Goal: Task Accomplishment & Management: Manage account settings

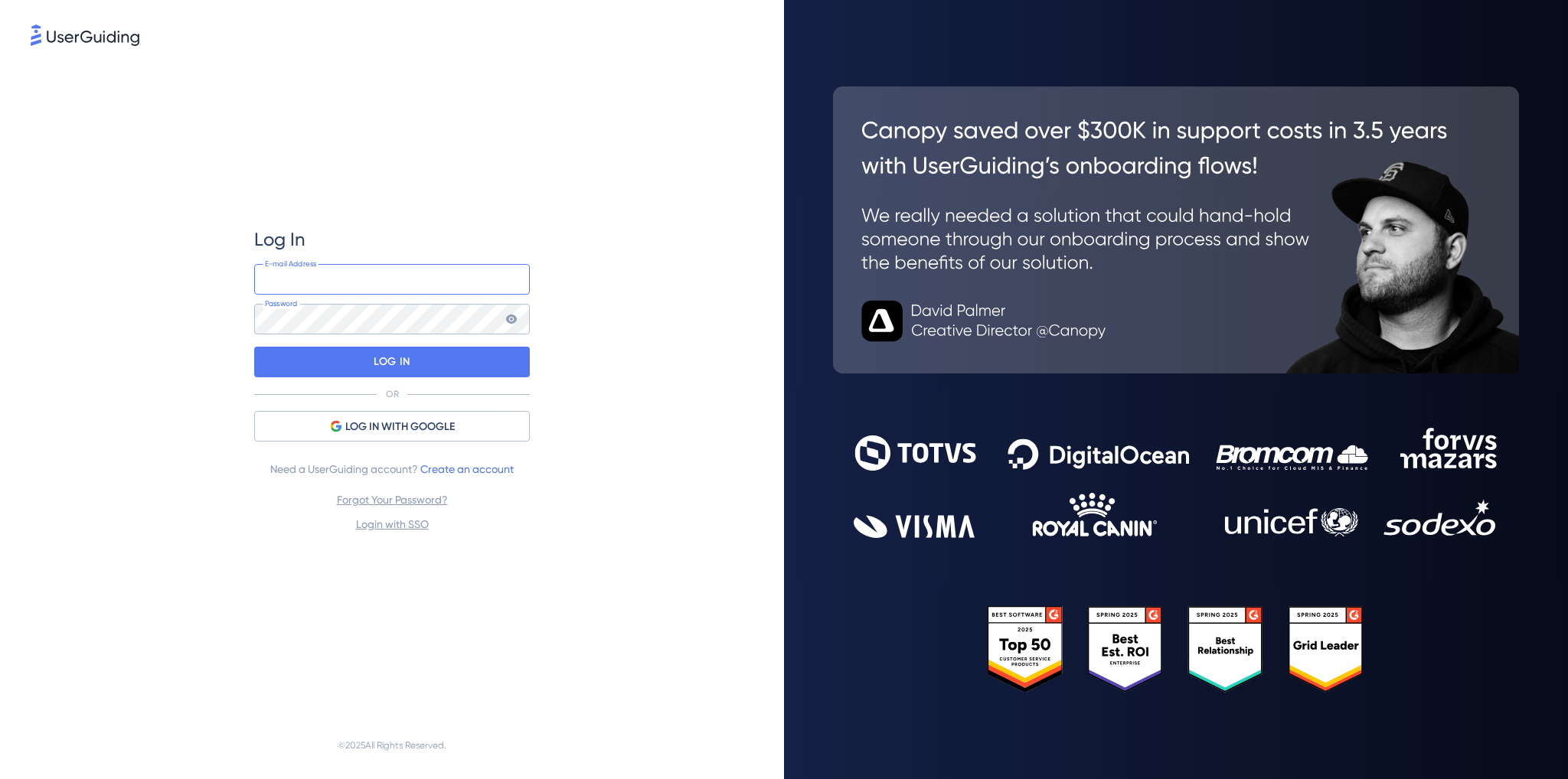
click at [412, 285] on input "email" at bounding box center [392, 279] width 275 height 31
click at [612, 376] on div "Log In E-mail Address Password LOG IN OR LOG IN WITH GOOGLE Need a UserGuiding …" at bounding box center [392, 380] width 723 height 663
click at [416, 278] on input "email" at bounding box center [392, 279] width 275 height 31
type input "[EMAIL_ADDRESS][DOMAIN_NAME]"
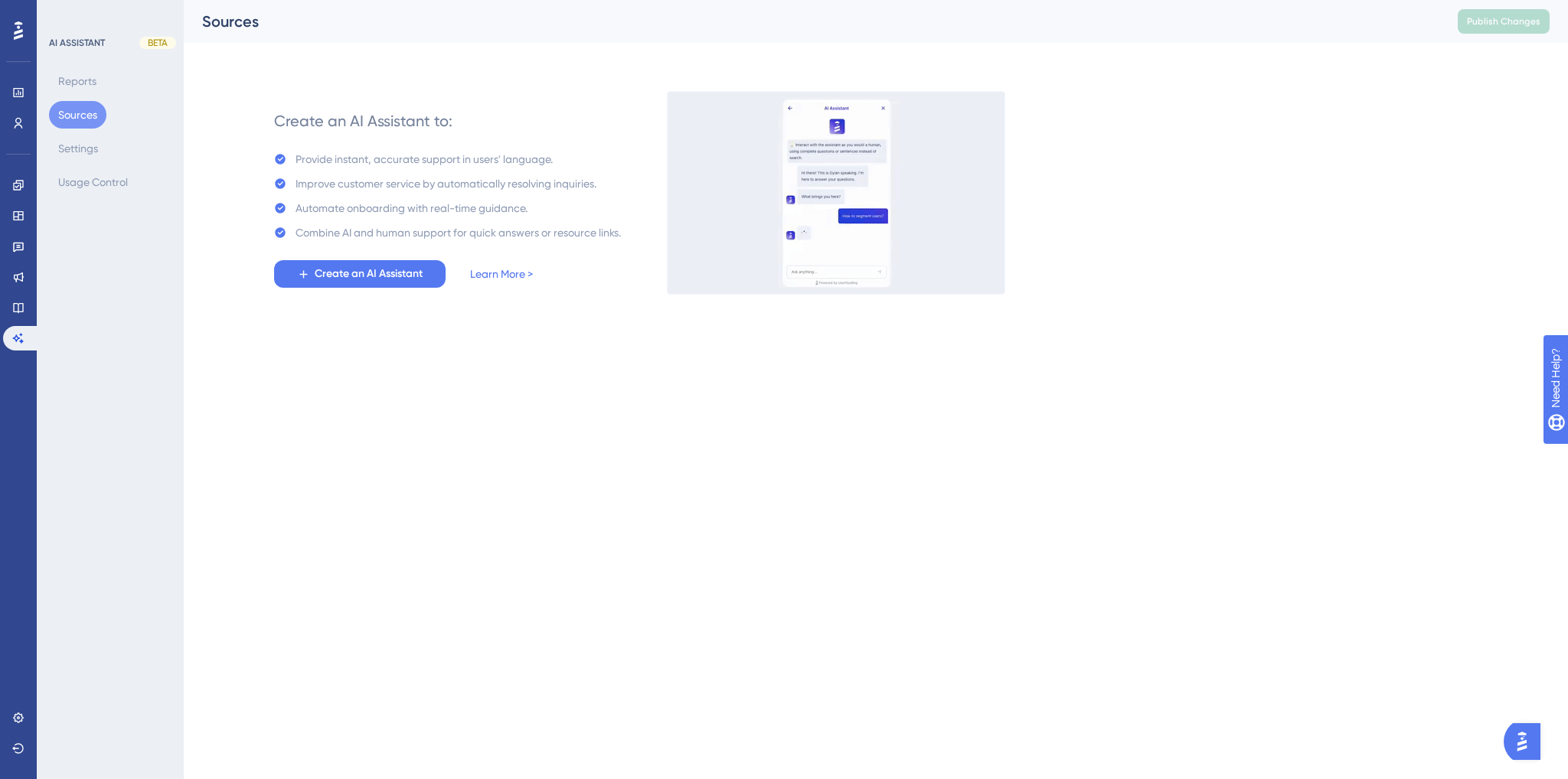
click at [20, 198] on div "Engagement Widgets Feedback Product Updates Knowledge Base AI Assistant" at bounding box center [18, 261] width 31 height 178
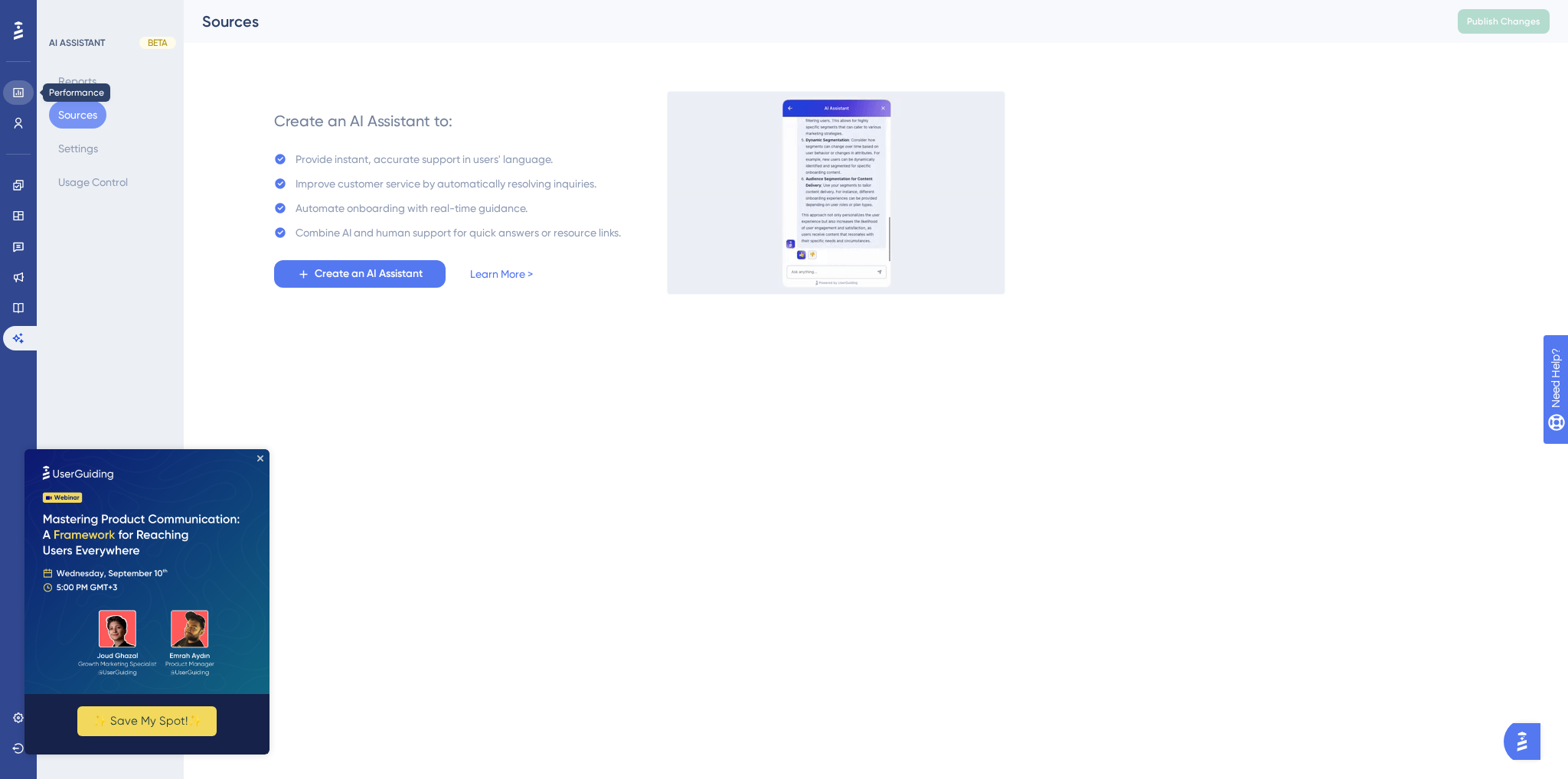
click at [21, 94] on icon at bounding box center [18, 92] width 12 height 12
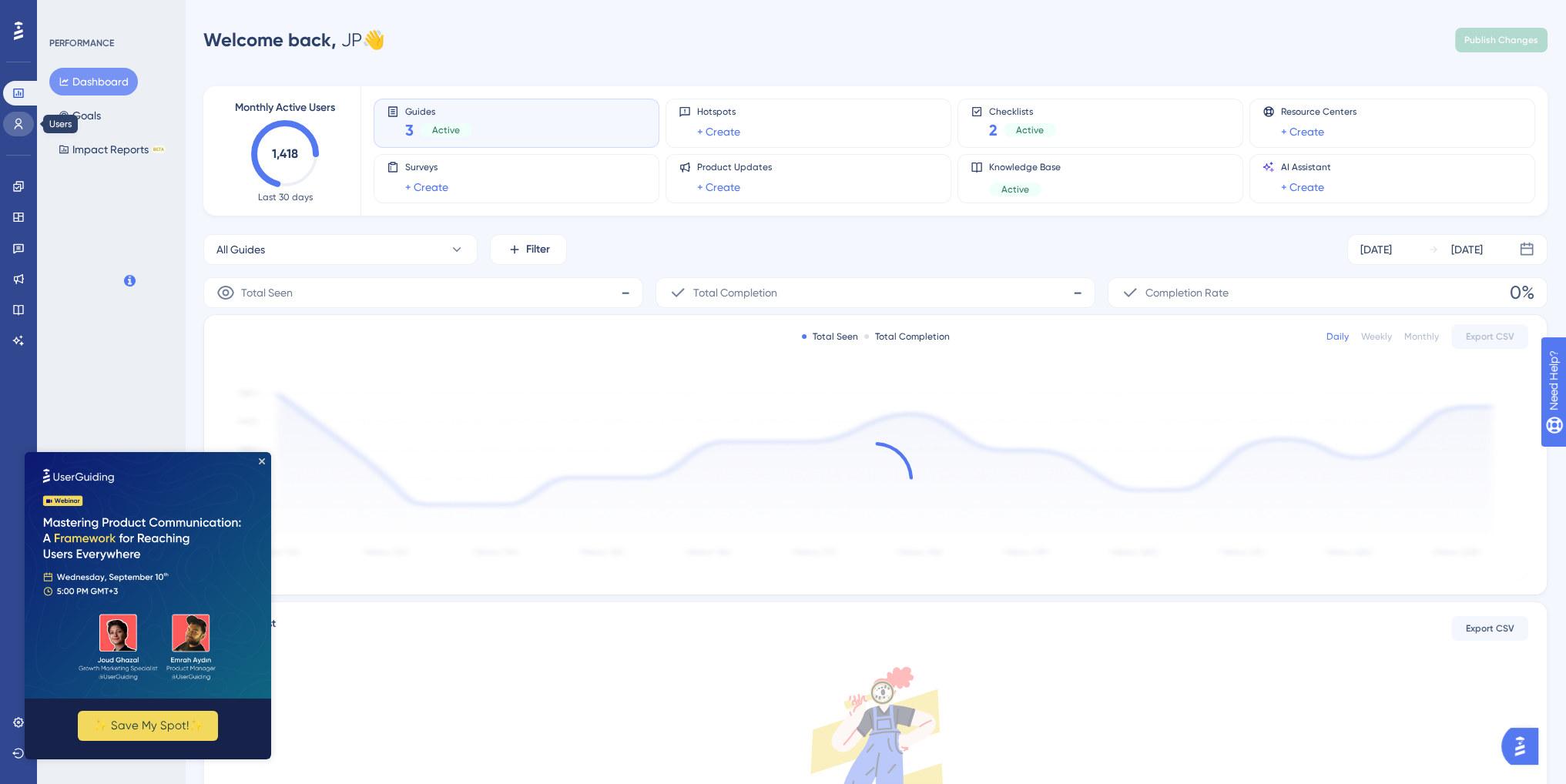
click at [25, 120] on link at bounding box center [18, 123] width 31 height 24
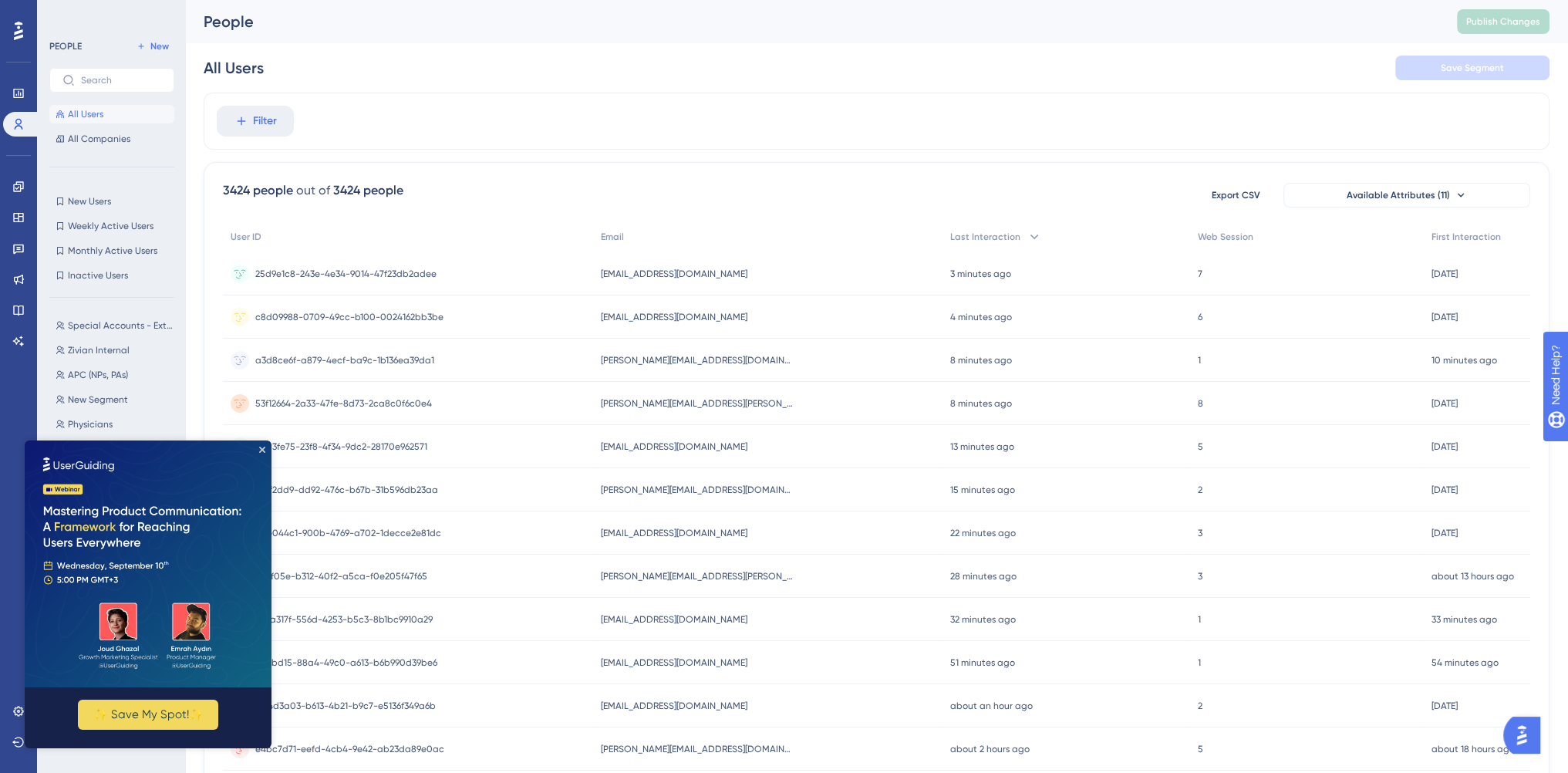
click at [263, 446] on img at bounding box center [147, 563] width 246 height 246
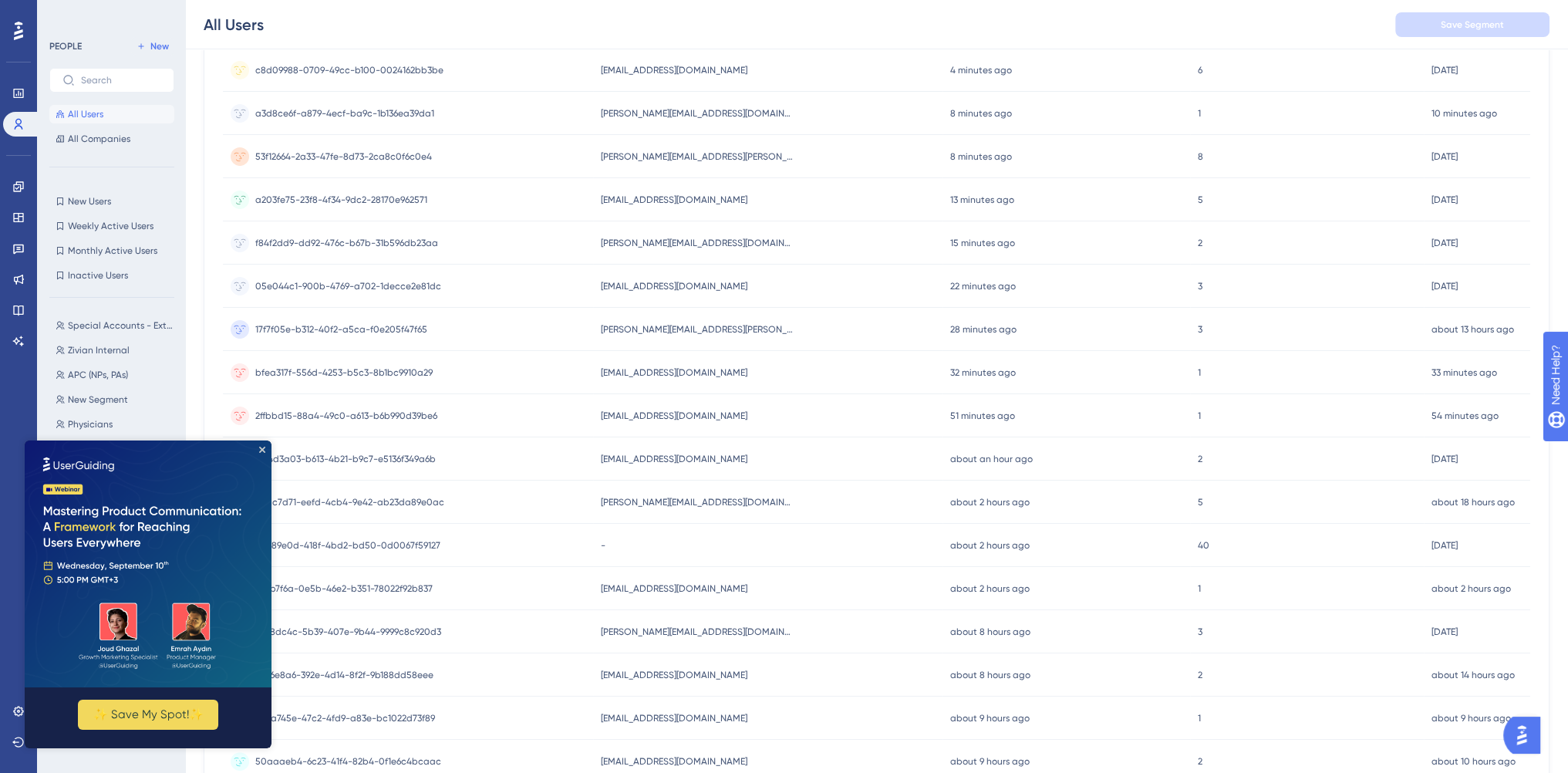
scroll to position [251, 0]
click at [260, 448] on icon "Close Preview" at bounding box center [262, 450] width 7 height 7
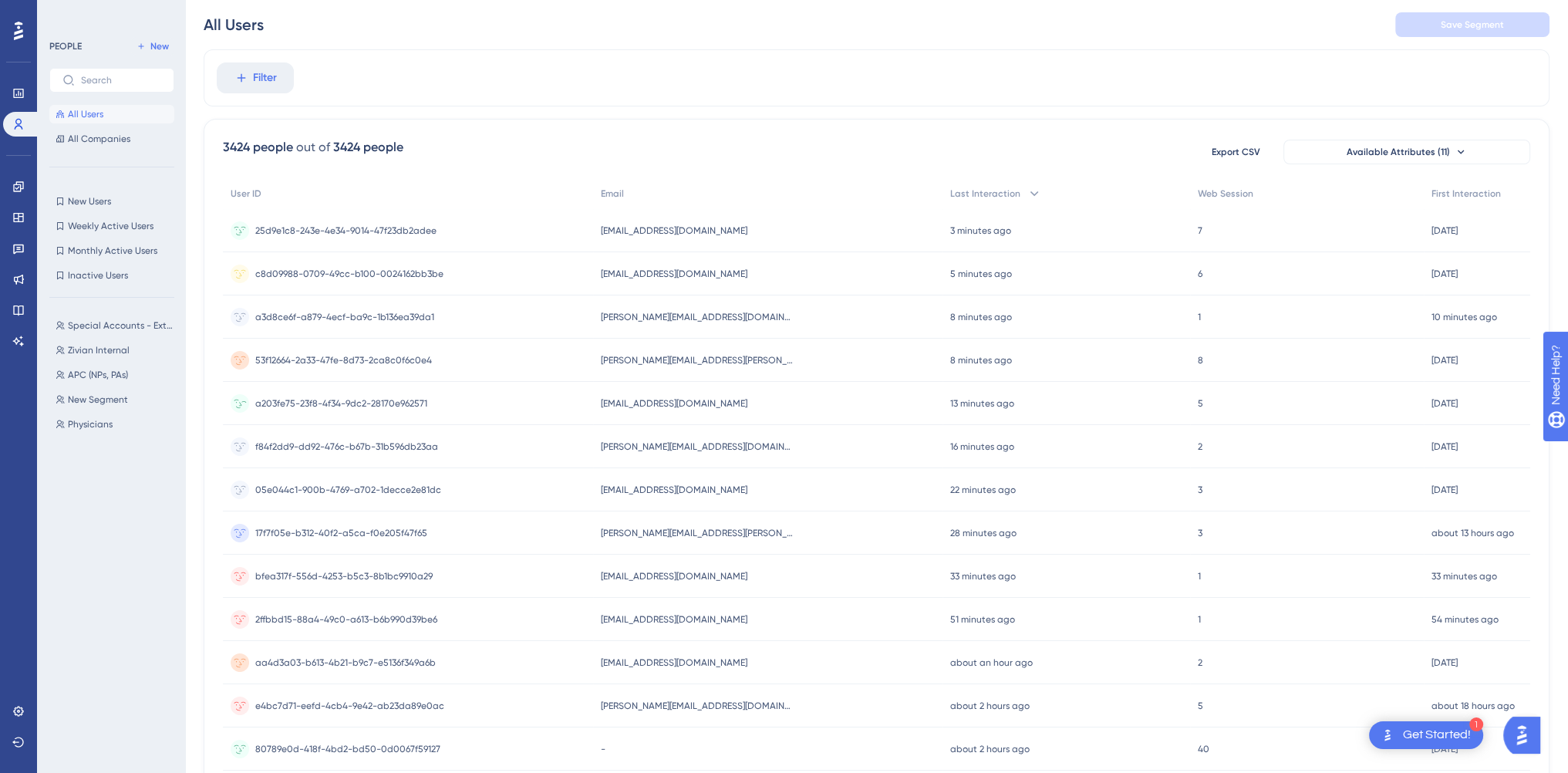
scroll to position [0, 0]
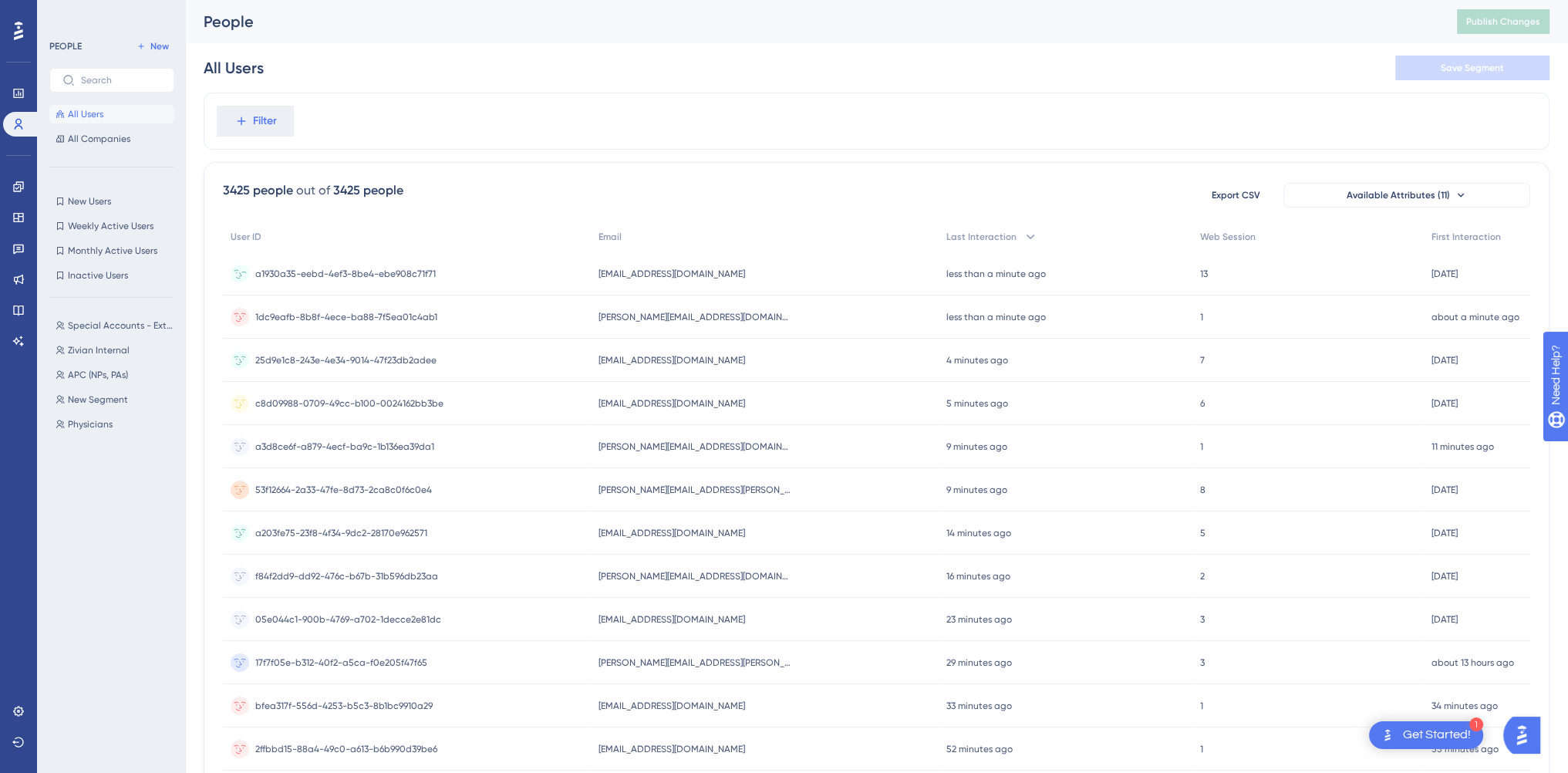
click at [402, 273] on span "a1930a35-eebd-4ef3-8be4-ebe908c71f71" at bounding box center [345, 274] width 181 height 12
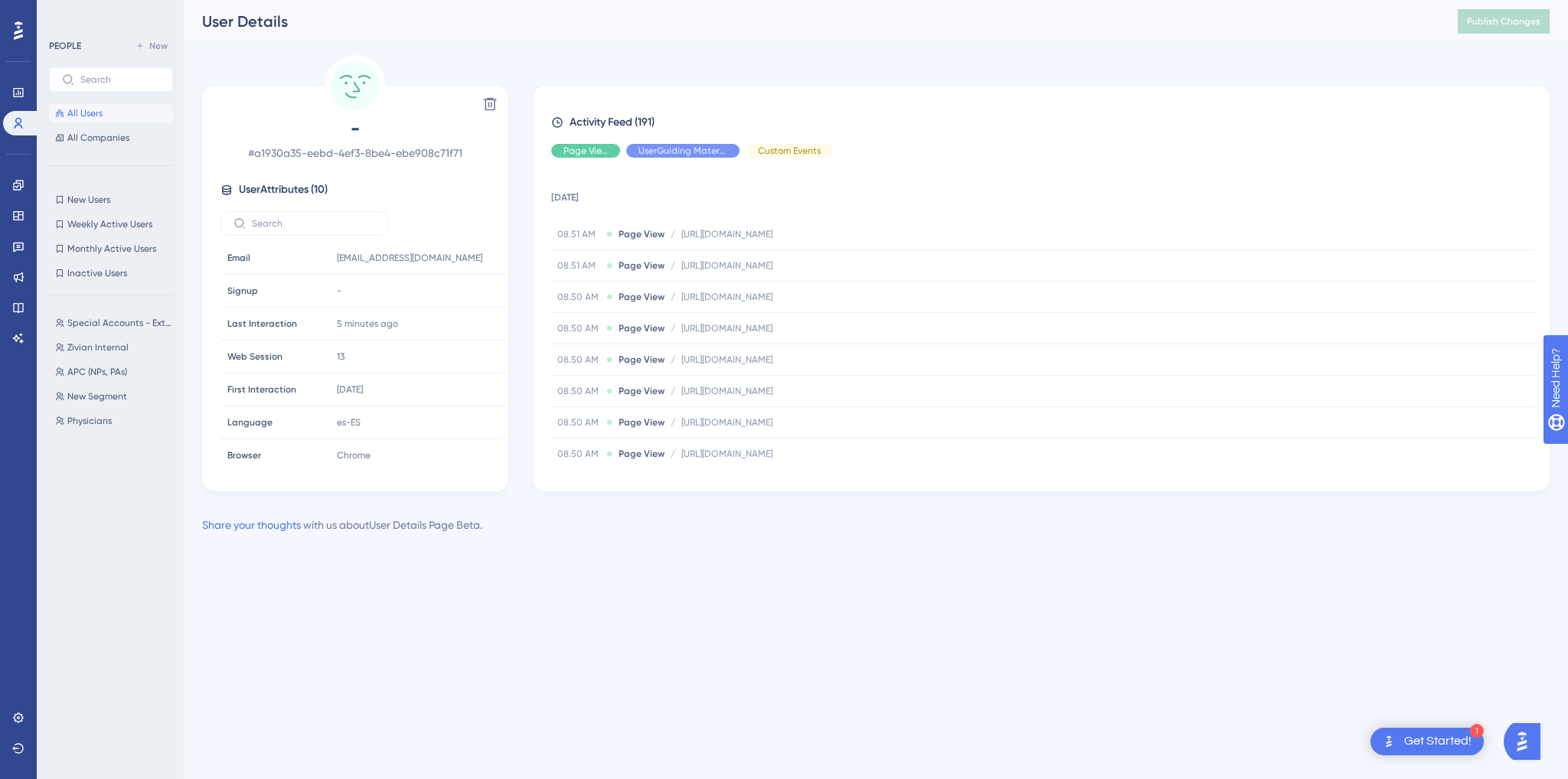
click at [525, 265] on div "Delete - # a1930a35-eebd-4ef3-8be4-ebe908c71f71 User Attributes ( 10 ) Email Em…" at bounding box center [875, 272] width 1348 height 436
drag, startPoint x: 459, startPoint y: 152, endPoint x: 271, endPoint y: 145, distance: 188.1
click at [271, 145] on span "# a1930a35-eebd-4ef3-8be4-ebe908c71f71" at bounding box center [355, 153] width 270 height 19
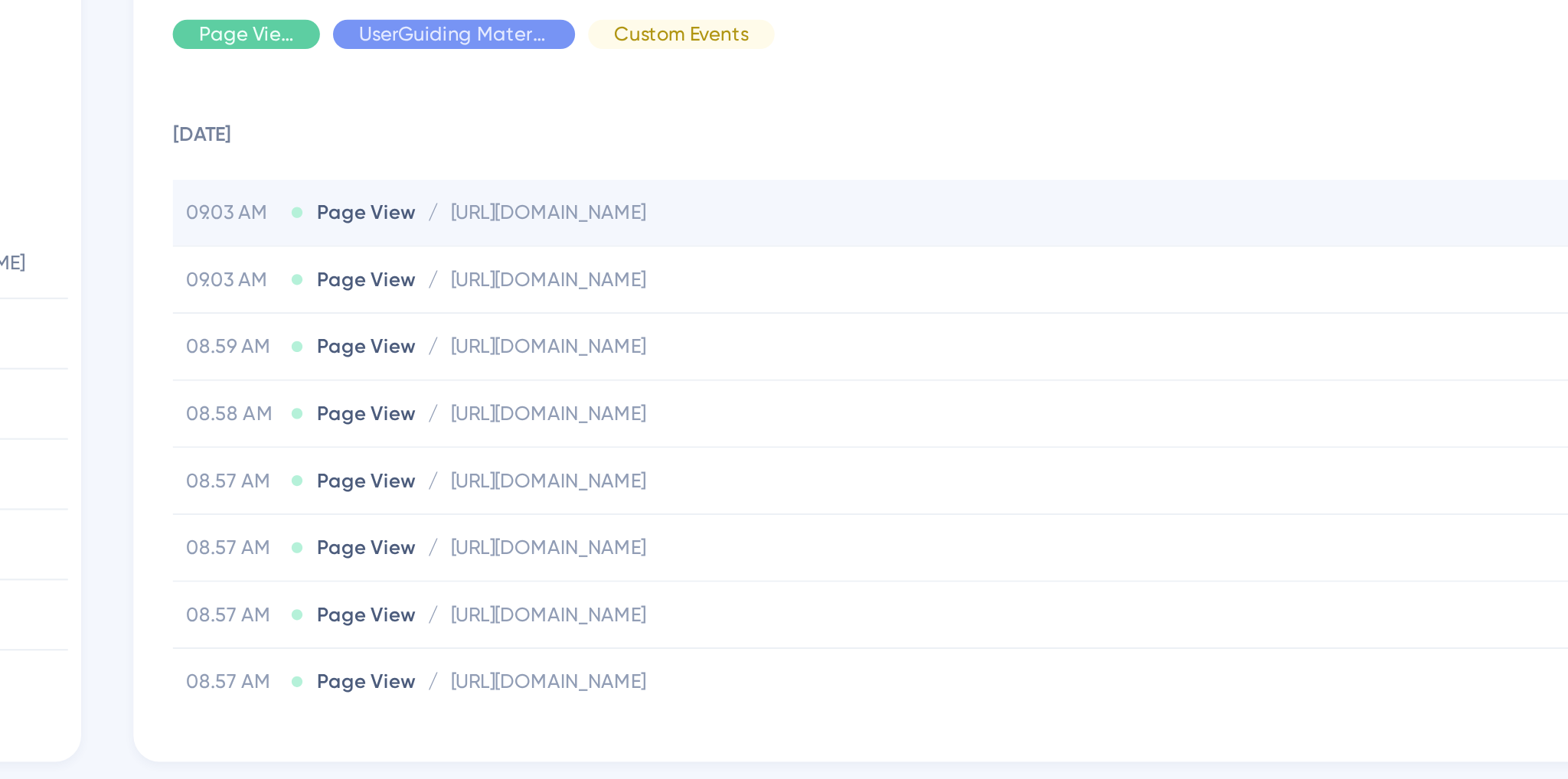
click at [772, 239] on span "[URL][DOMAIN_NAME]" at bounding box center [726, 233] width 91 height 12
click at [955, 204] on td "[DATE]" at bounding box center [1043, 194] width 984 height 49
